Goal: Task Accomplishment & Management: Use online tool/utility

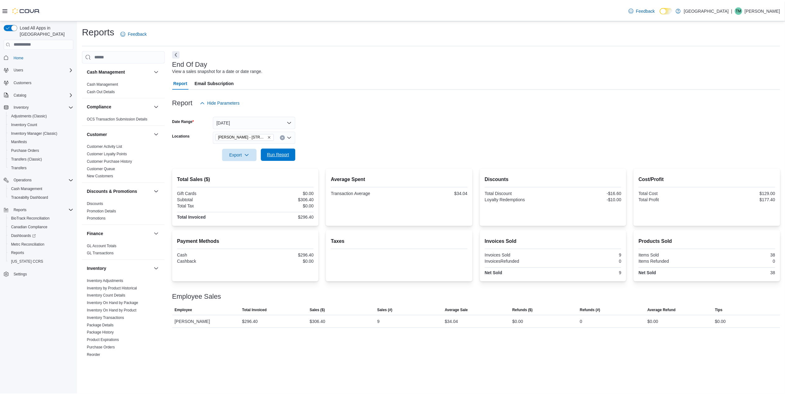
scroll to position [290, 0]
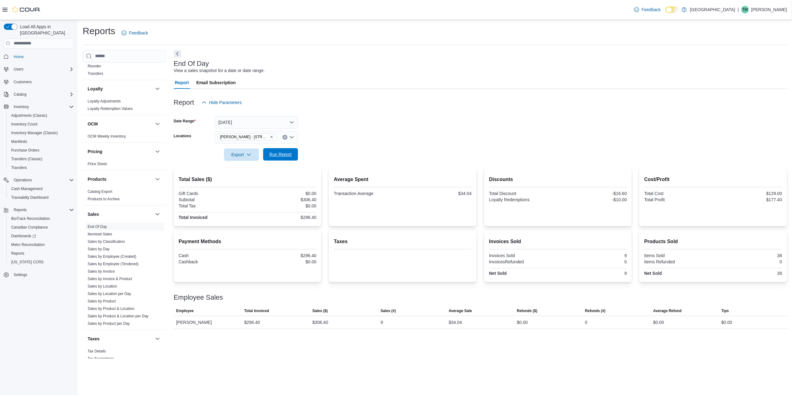
click at [271, 154] on span "Run Report" at bounding box center [280, 154] width 22 height 6
click at [25, 207] on span "Reports" at bounding box center [20, 209] width 13 height 5
click at [24, 207] on span "Reports" at bounding box center [20, 209] width 13 height 5
click at [19, 251] on span "Reports" at bounding box center [17, 253] width 13 height 5
click at [18, 251] on span "Reports" at bounding box center [17, 253] width 13 height 5
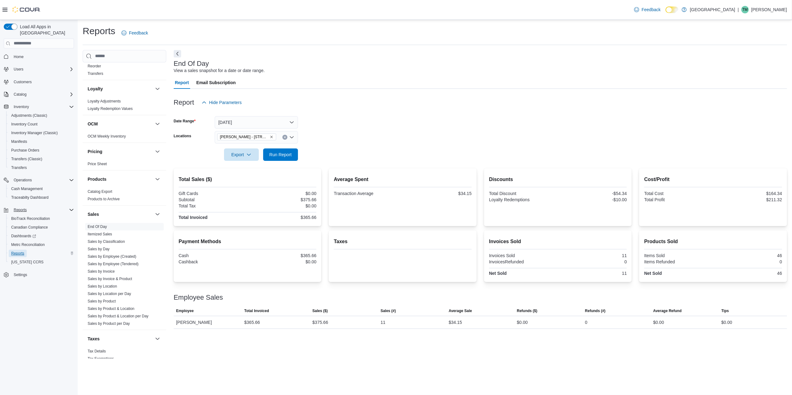
click at [20, 251] on span "Reports" at bounding box center [17, 253] width 13 height 5
click at [281, 125] on button "[DATE]" at bounding box center [256, 122] width 83 height 12
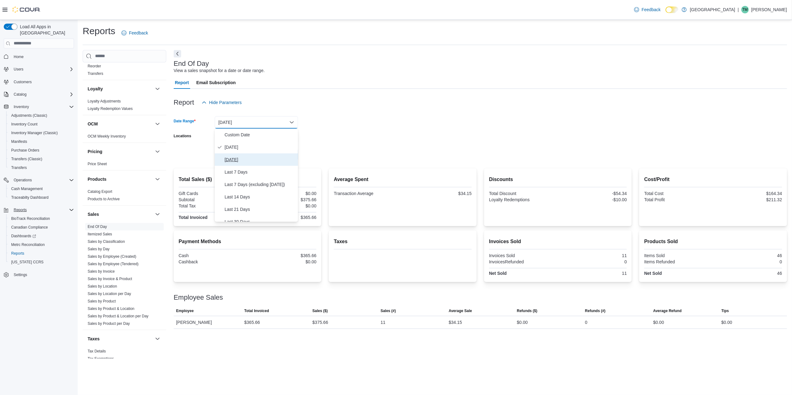
click at [257, 156] on span "[DATE]" at bounding box center [260, 159] width 71 height 7
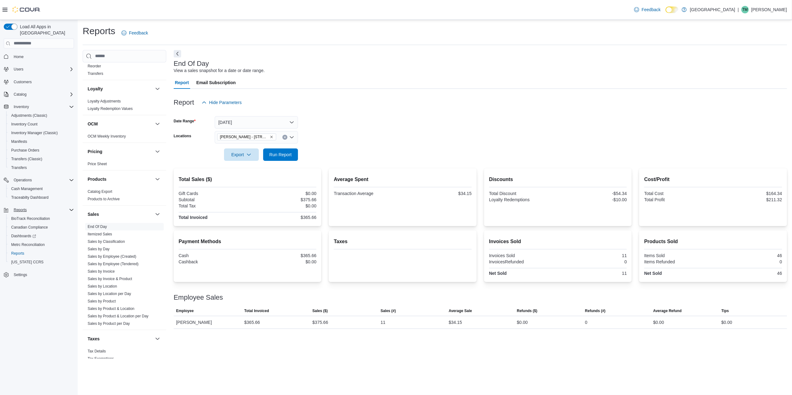
click at [284, 147] on div at bounding box center [480, 145] width 613 height 5
click at [283, 150] on span "Run Report" at bounding box center [280, 154] width 27 height 12
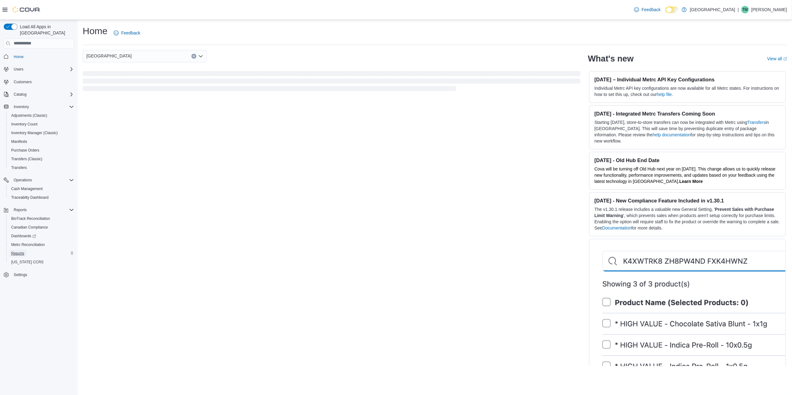
click at [18, 251] on span "Reports" at bounding box center [17, 253] width 13 height 5
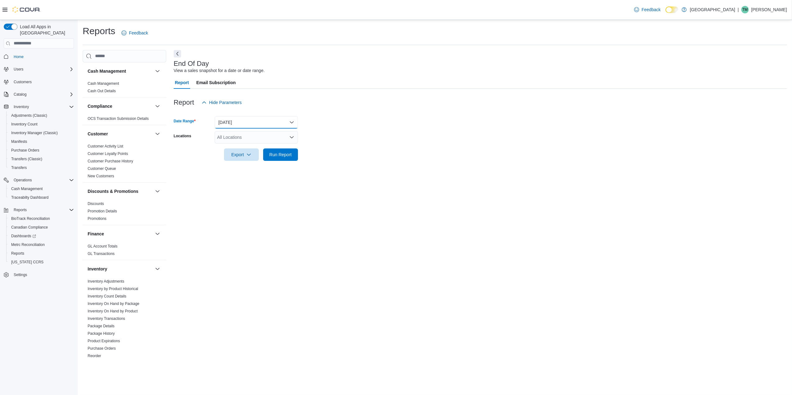
click at [236, 125] on button "[DATE]" at bounding box center [256, 122] width 83 height 12
click at [239, 157] on span "[DATE]" at bounding box center [260, 159] width 71 height 7
click at [281, 152] on span "Run Report" at bounding box center [280, 154] width 22 height 6
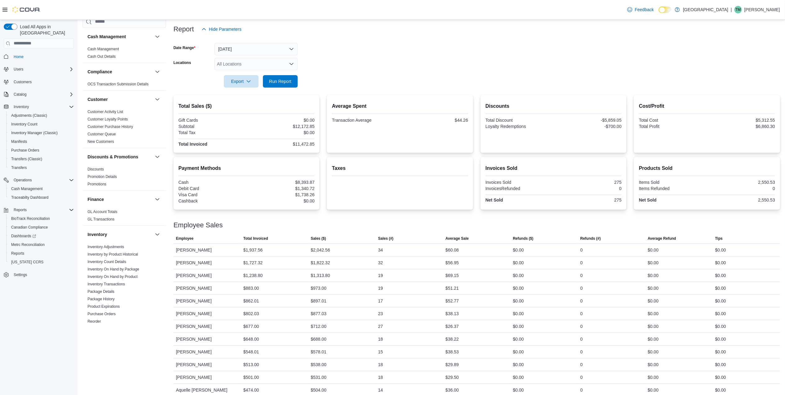
scroll to position [84, 0]
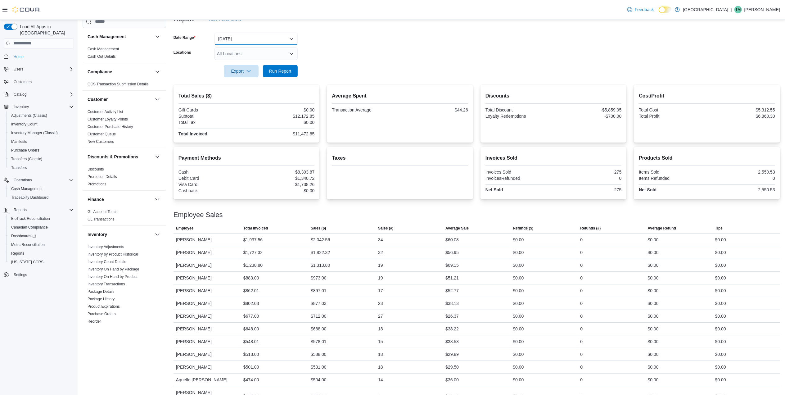
click at [286, 36] on button "[DATE]" at bounding box center [256, 39] width 83 height 12
click at [335, 50] on form "Date Range Yesterday Locations All Locations Export Run Report" at bounding box center [477, 51] width 607 height 52
click at [264, 50] on div "All Locations" at bounding box center [256, 54] width 83 height 12
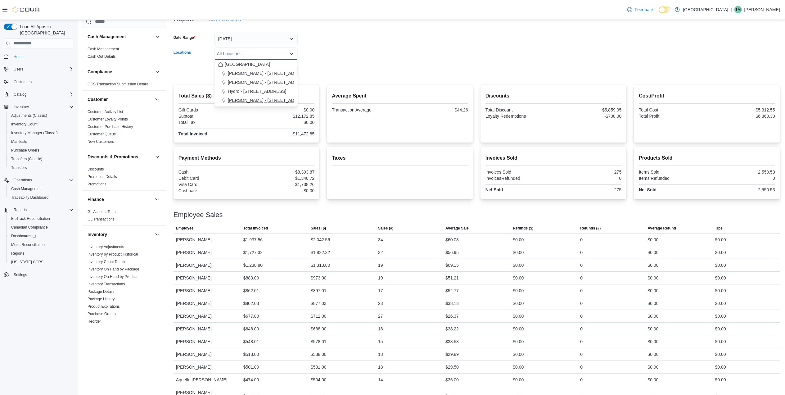
click at [248, 99] on span "[PERSON_NAME] - [STREET_ADDRESS]" at bounding box center [269, 100] width 83 height 6
click at [363, 71] on form "Date Range Yesterday Locations Moore - 105 SE 19th St Combo box. Selected. Moor…" at bounding box center [477, 51] width 607 height 52
click at [285, 72] on span "Run Report" at bounding box center [280, 71] width 22 height 6
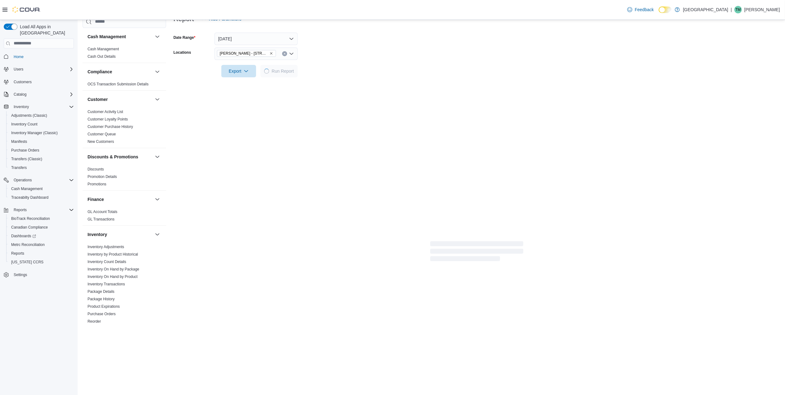
scroll to position [4, 0]
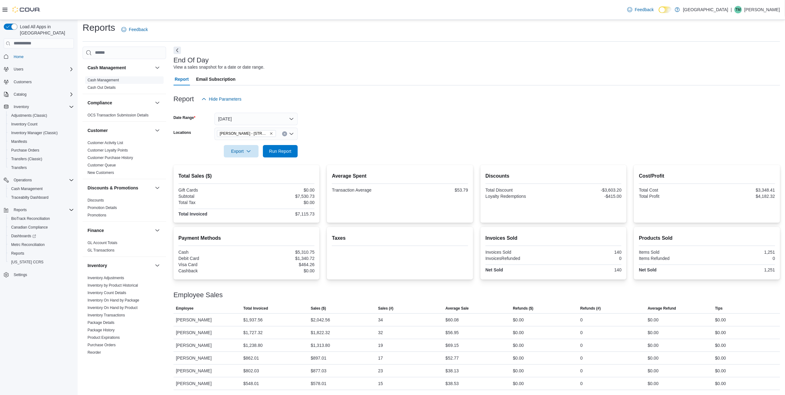
click at [100, 78] on link "Cash Management" at bounding box center [103, 80] width 31 height 4
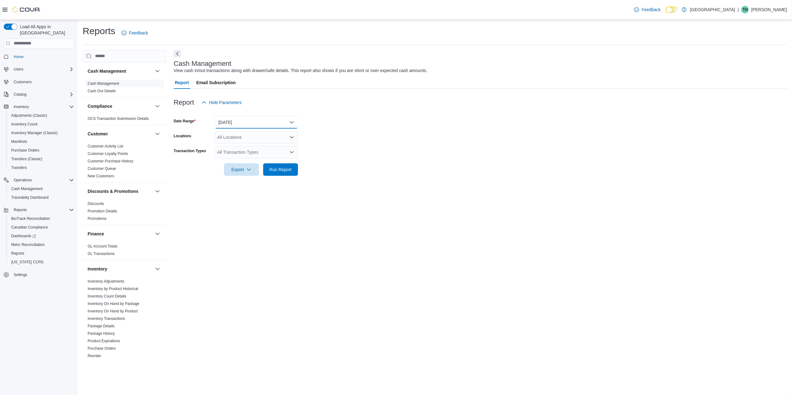
click at [233, 125] on button "[DATE]" at bounding box center [256, 122] width 83 height 12
click at [238, 156] on span "[DATE]" at bounding box center [260, 159] width 71 height 7
click at [243, 140] on div "All Locations" at bounding box center [256, 137] width 83 height 12
drag, startPoint x: 248, startPoint y: 191, endPoint x: 249, endPoint y: 185, distance: 5.6
click at [248, 190] on div "Cash Management View cash in/out transactions along with drawer/safe details. T…" at bounding box center [480, 204] width 613 height 309
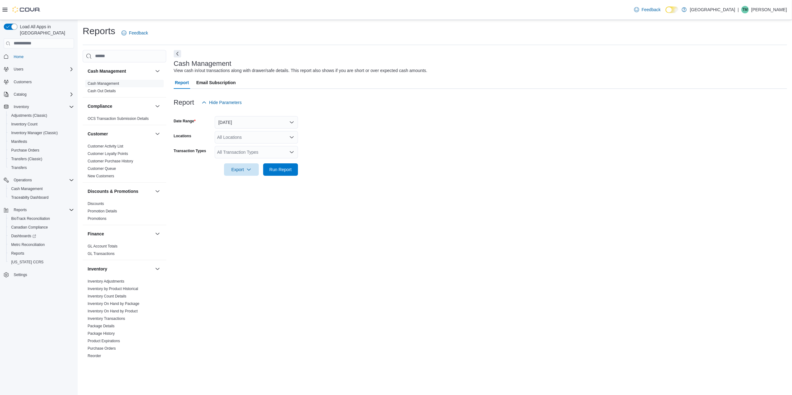
click at [261, 140] on div "All Locations" at bounding box center [256, 137] width 83 height 12
click at [254, 184] on span "[PERSON_NAME] - [STREET_ADDRESS]" at bounding box center [269, 184] width 83 height 6
click at [373, 156] on form "Date Range Yesterday Locations Moore - 105 SE 19th St Combo box. Selected. Moor…" at bounding box center [480, 142] width 613 height 67
click at [277, 154] on div "All Transaction Types" at bounding box center [256, 152] width 83 height 12
drag, startPoint x: 245, startPoint y: 216, endPoint x: 248, endPoint y: 212, distance: 5.1
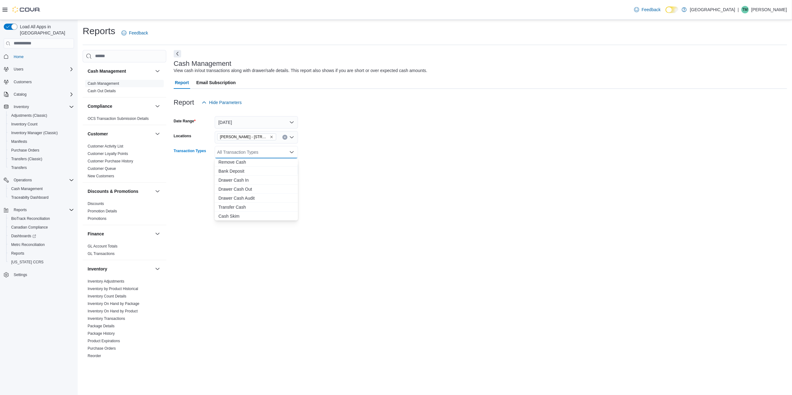
click at [246, 216] on span "Cash Skim" at bounding box center [256, 216] width 76 height 6
click at [376, 192] on div "Cash Management View cash in/out transactions along with drawer/safe details. T…" at bounding box center [480, 204] width 613 height 309
click at [281, 167] on span "Run Report" at bounding box center [280, 169] width 22 height 6
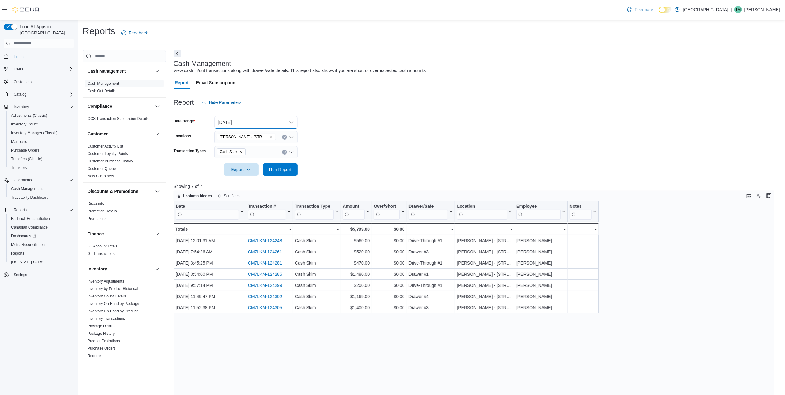
click at [284, 120] on button "[DATE]" at bounding box center [256, 122] width 83 height 12
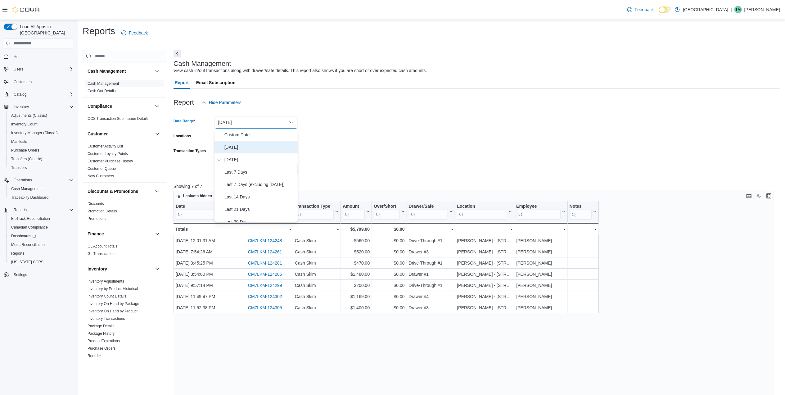
click at [251, 143] on span "[DATE]" at bounding box center [260, 146] width 71 height 7
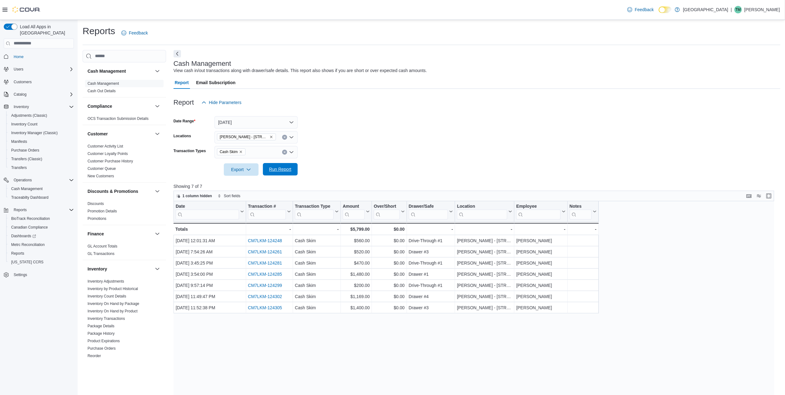
click at [282, 170] on span "Run Report" at bounding box center [280, 169] width 22 height 6
